Goal: Task Accomplishment & Management: Manage account settings

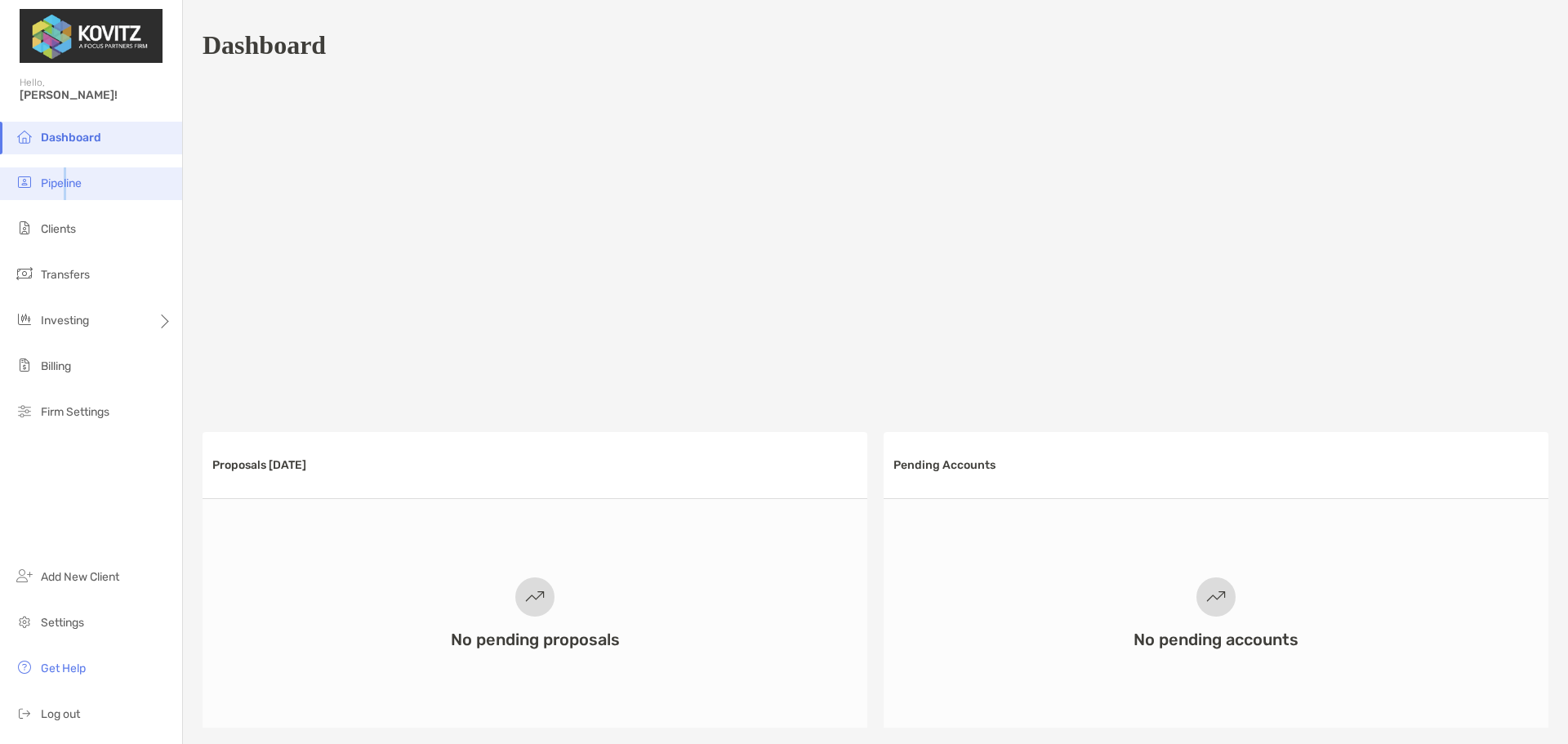
click at [66, 182] on span "Pipeline" at bounding box center [61, 183] width 41 height 14
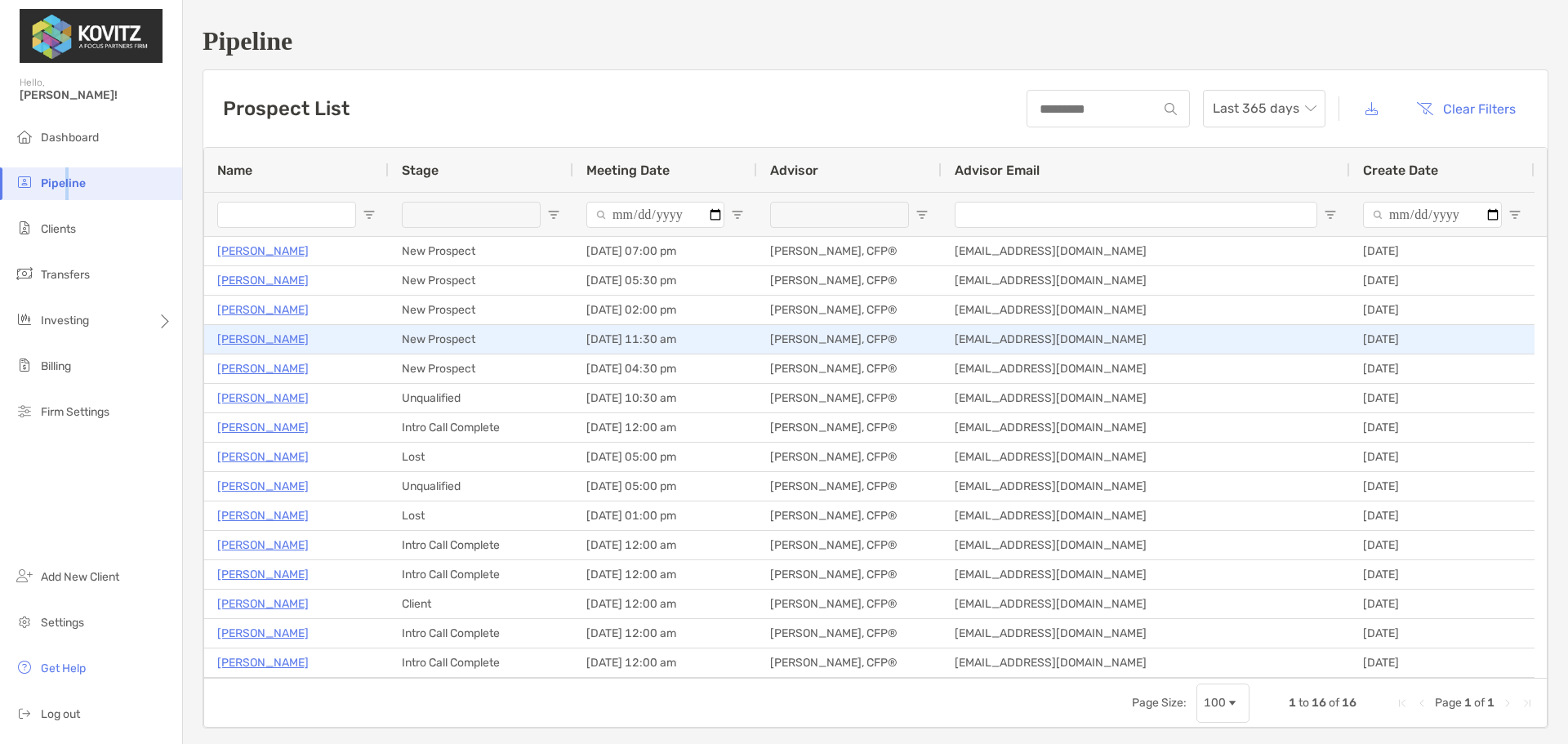
type input "**********"
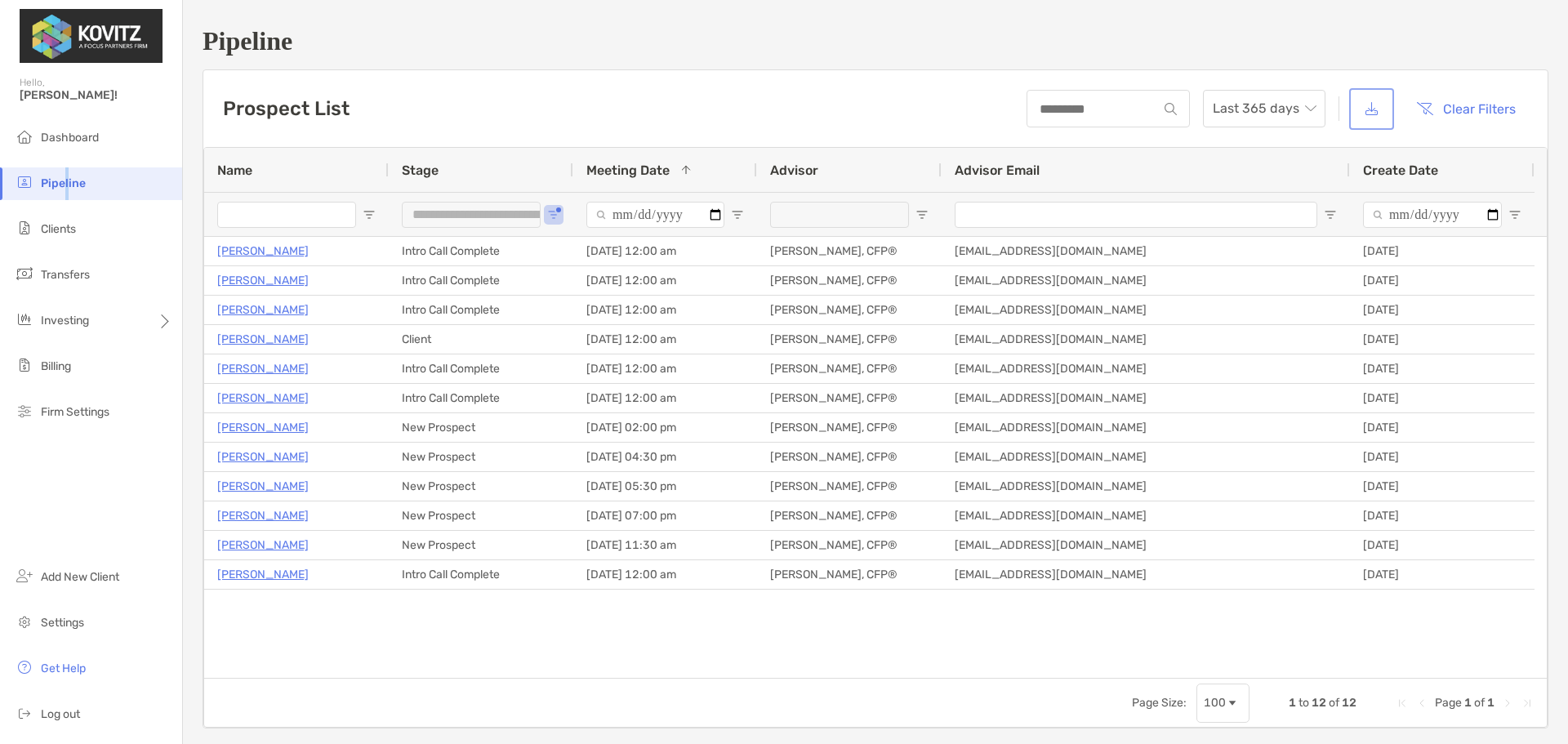
click at [1361, 113] on button "button" at bounding box center [1371, 109] width 38 height 35
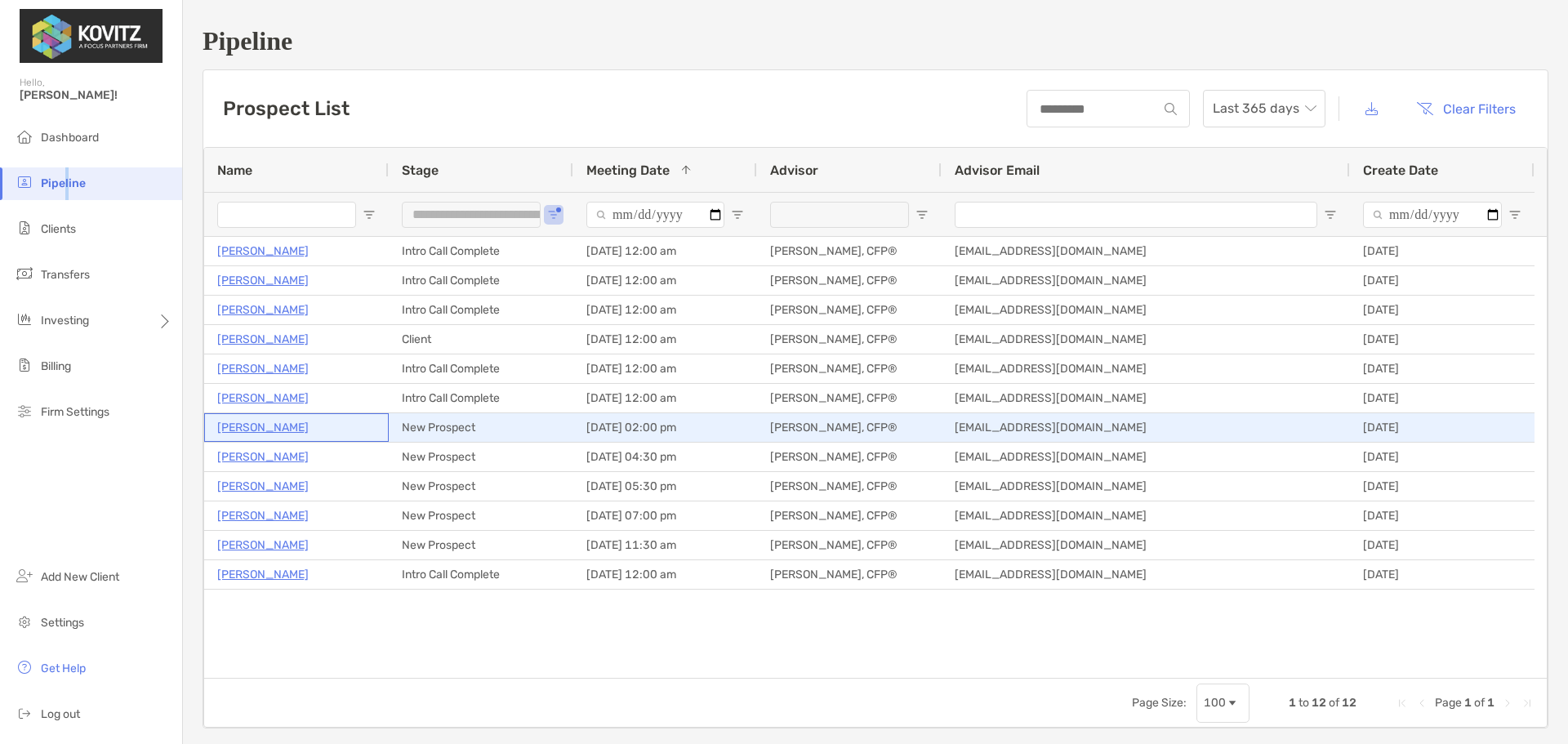
click at [269, 423] on p "Jennifer Levan" at bounding box center [263, 427] width 92 height 20
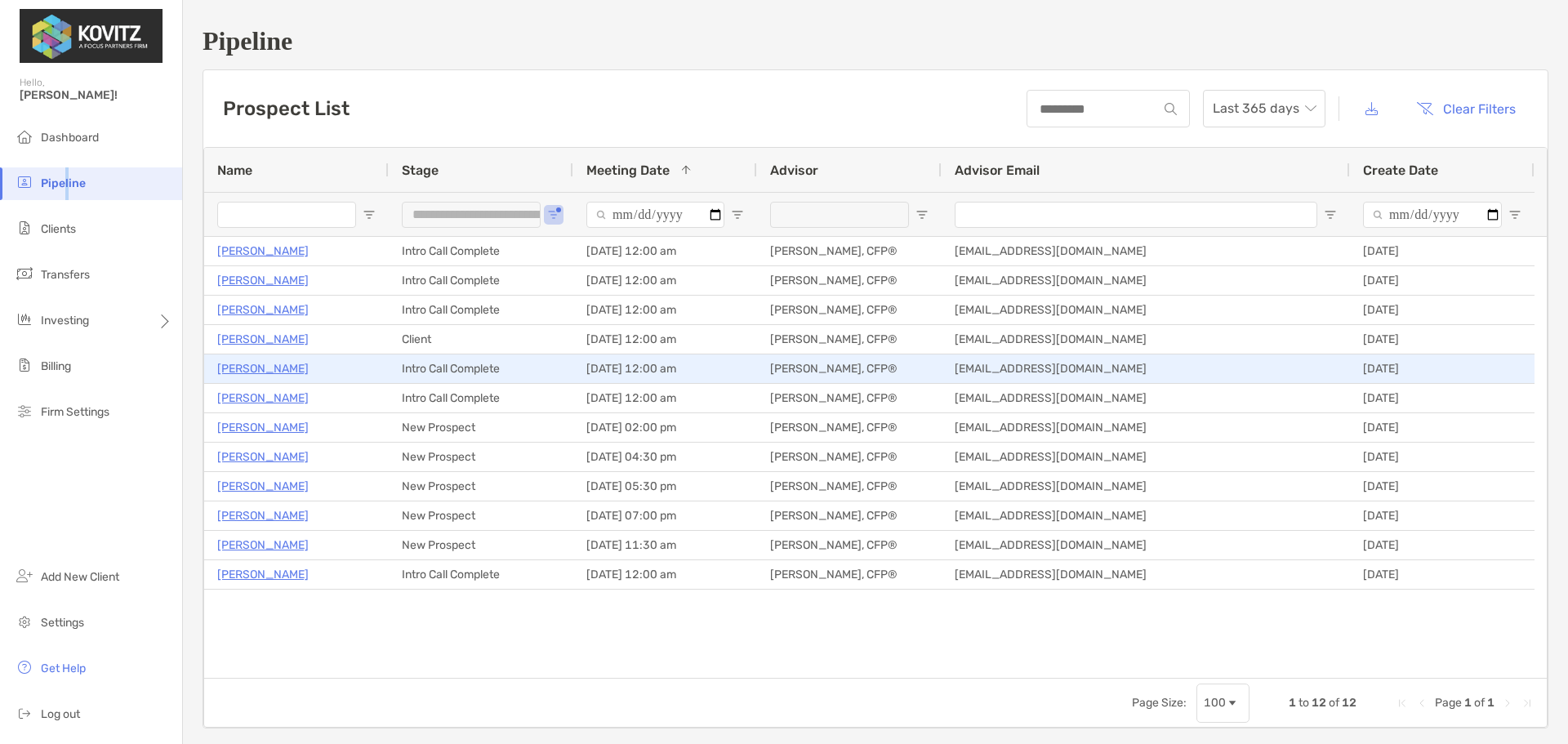
click at [268, 369] on p "Joy Baldini" at bounding box center [263, 369] width 92 height 20
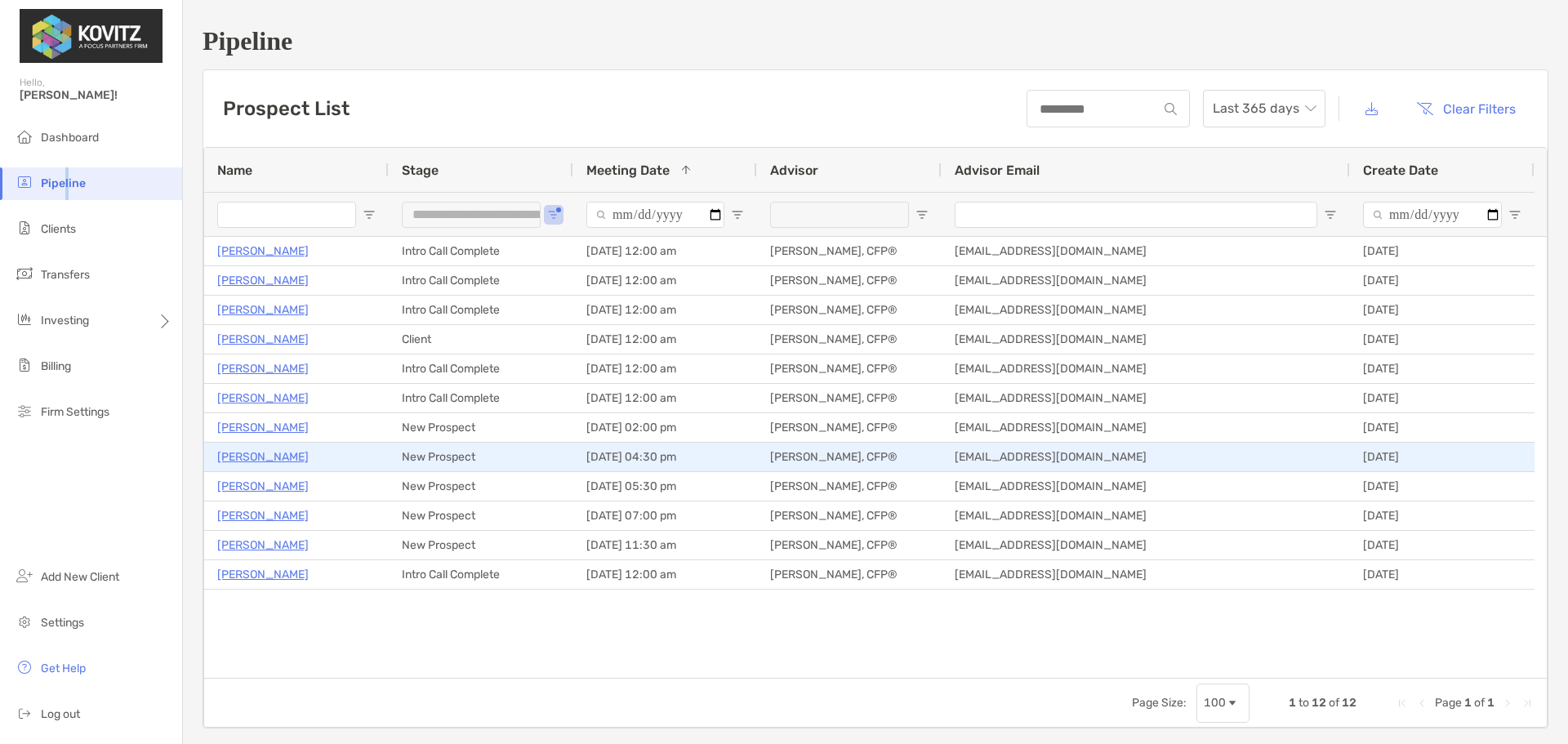
click at [276, 458] on p "Kathie Bennie" at bounding box center [263, 456] width 92 height 20
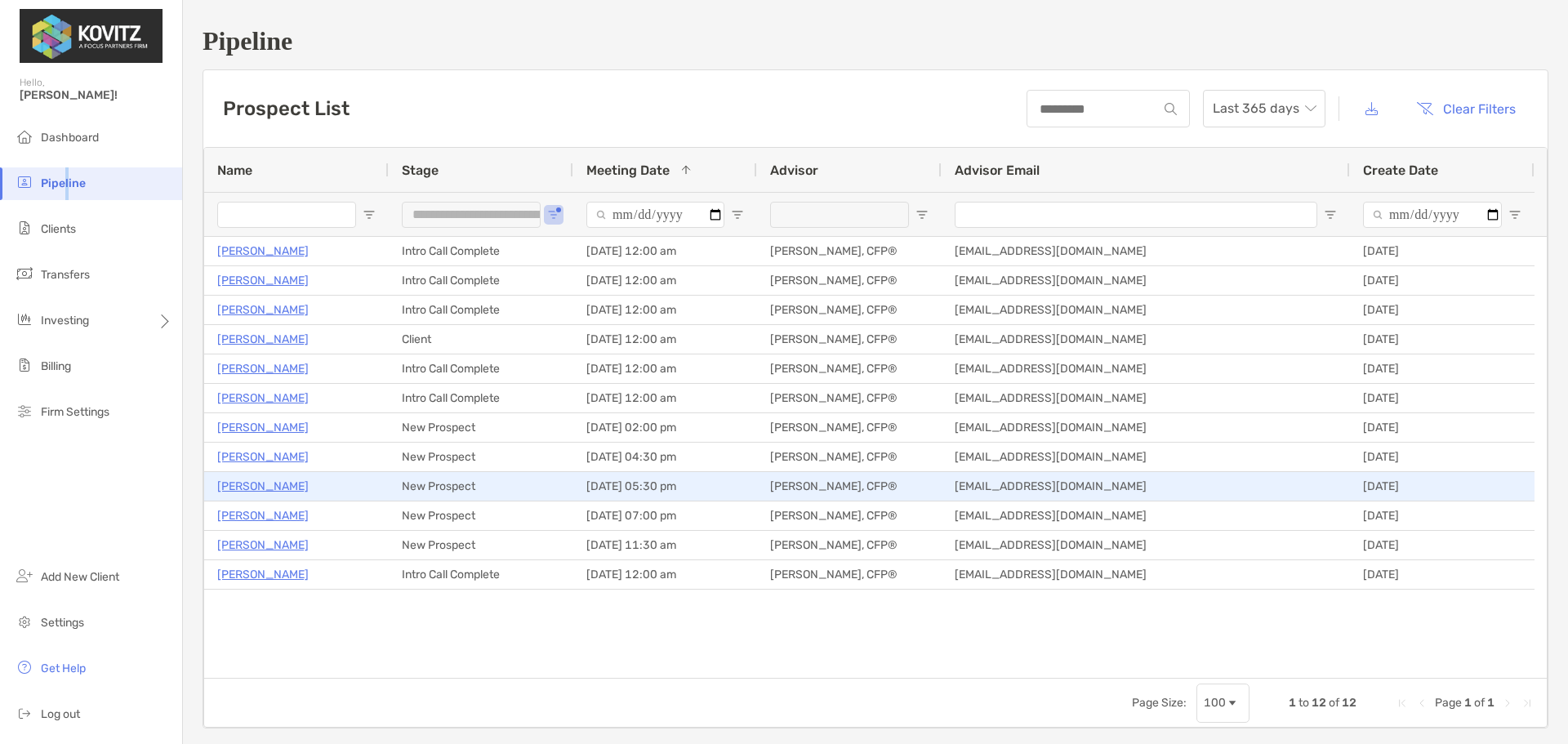
click at [252, 486] on p "Lisa Joseph" at bounding box center [263, 486] width 92 height 20
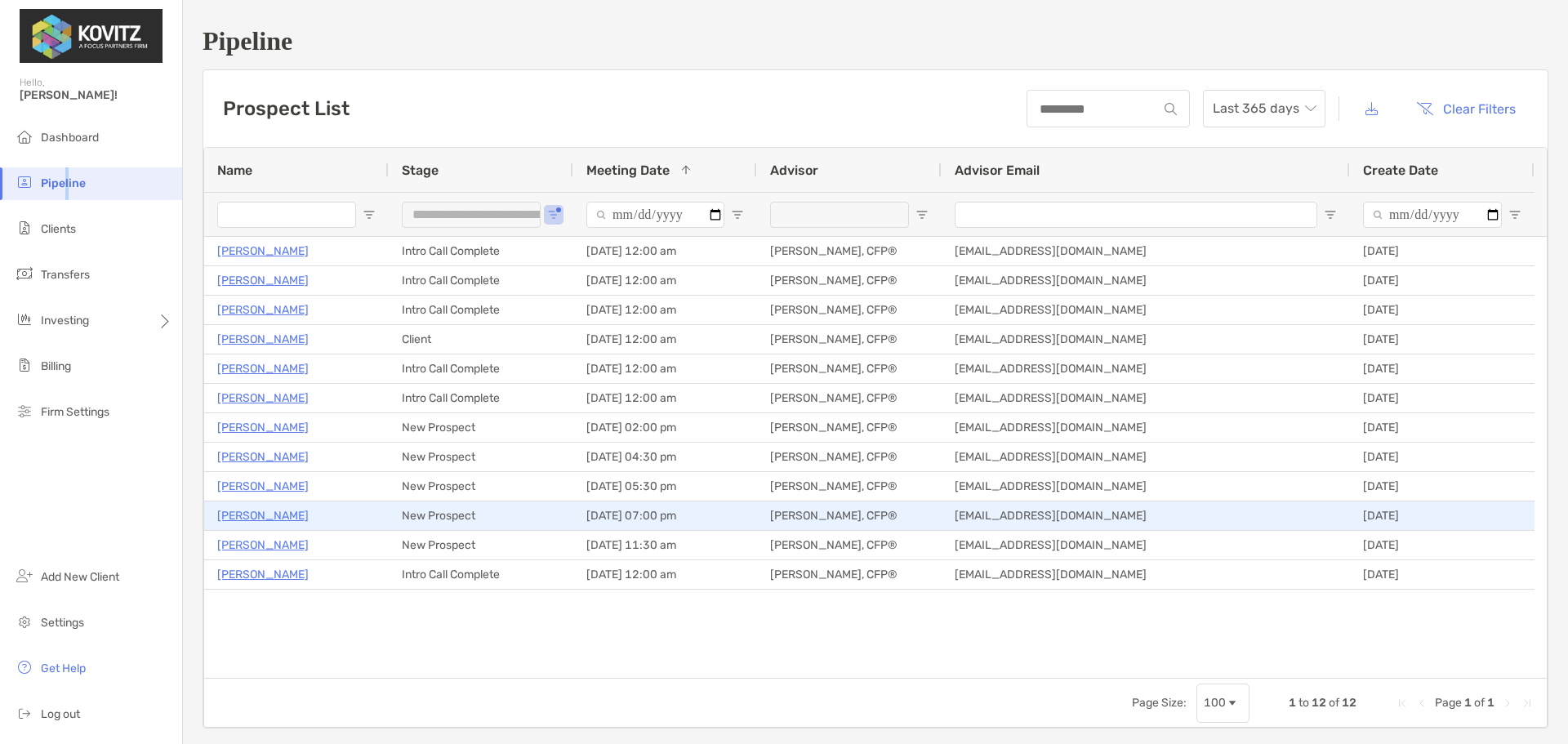
click at [230, 519] on p "Donald Cox" at bounding box center [263, 515] width 92 height 20
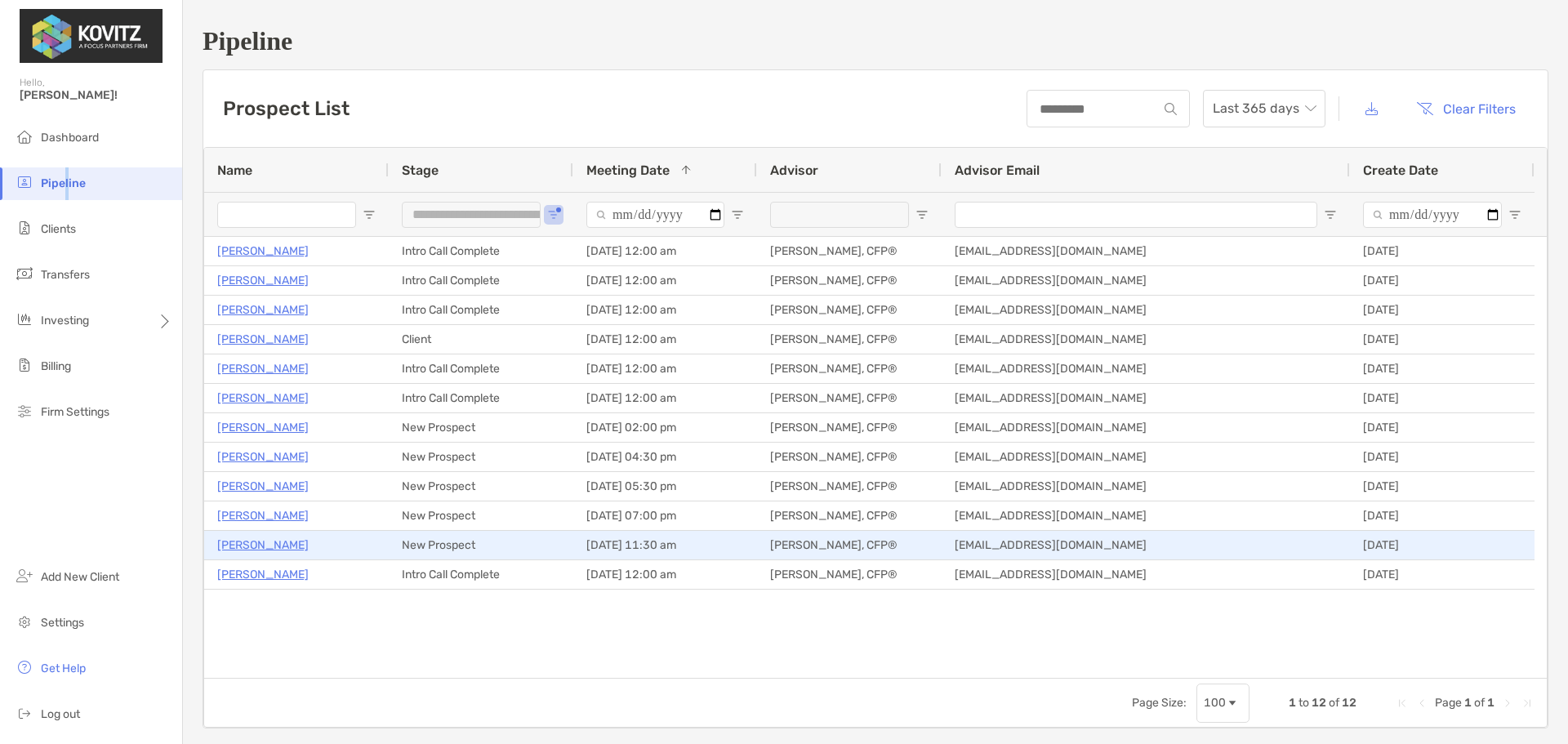
click at [280, 550] on p "[PERSON_NAME]" at bounding box center [263, 544] width 92 height 20
